Goal: Check status: Check status

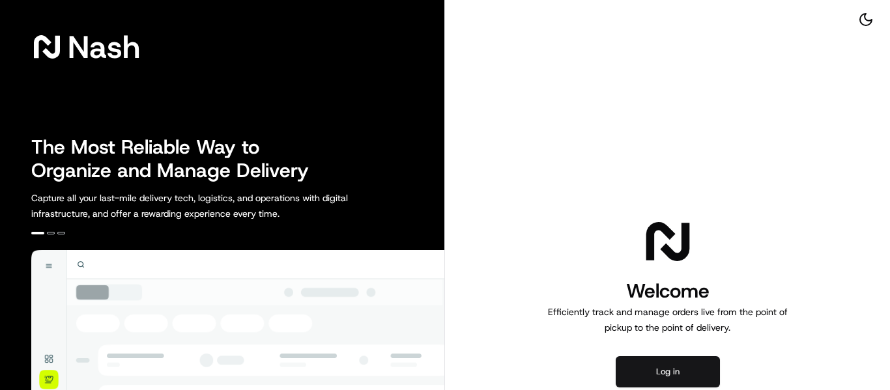
click at [657, 376] on button "Log in" at bounding box center [668, 371] width 104 height 31
